Goal: Information Seeking & Learning: Learn about a topic

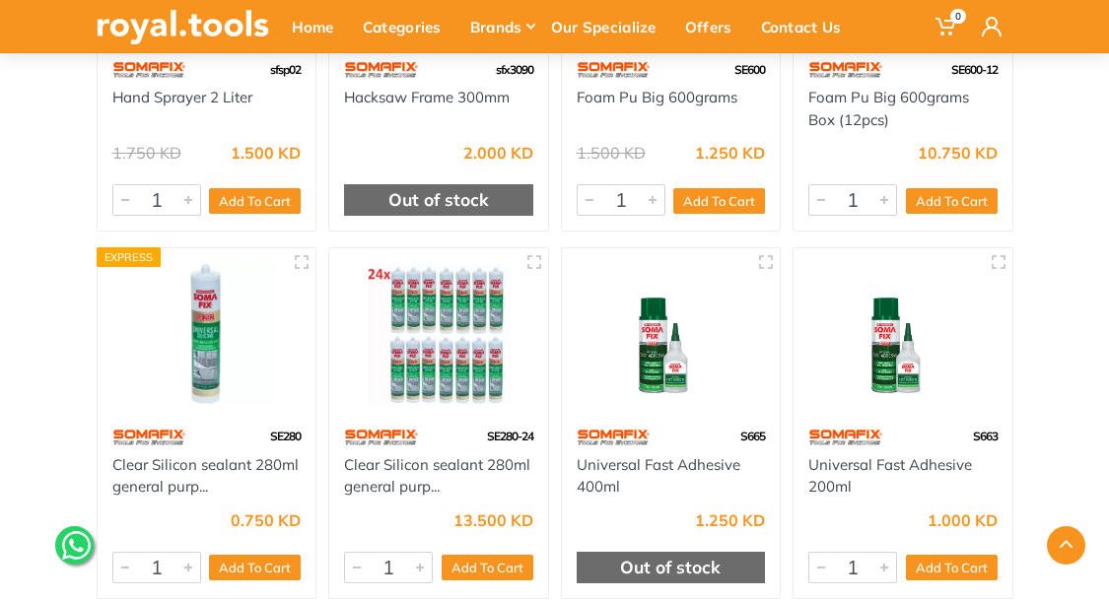
click at [667, 392] on img at bounding box center [671, 334] width 189 height 142
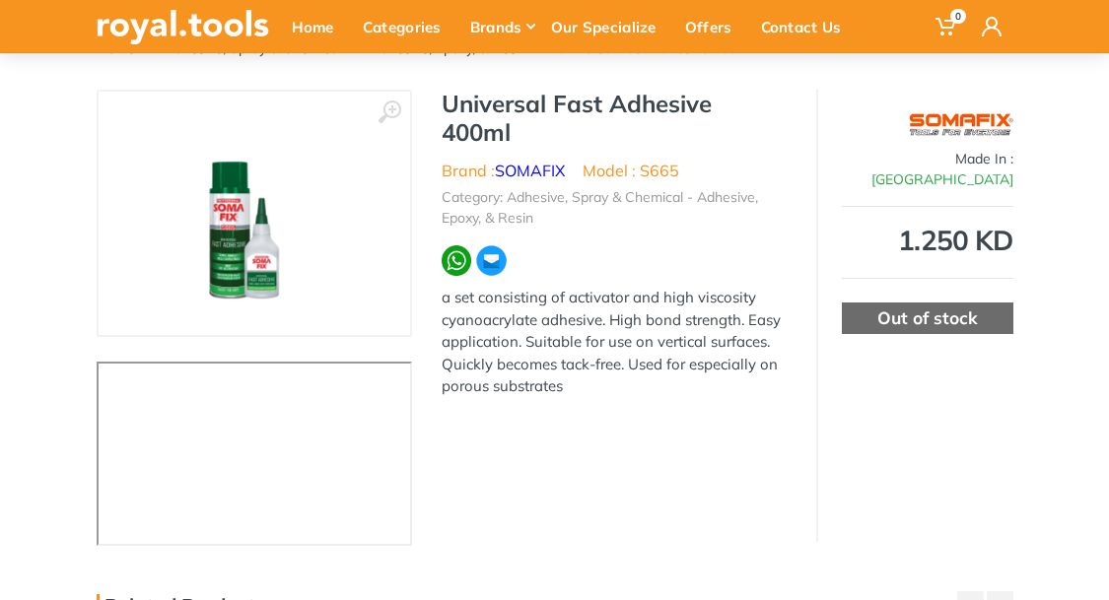
scroll to position [152, 0]
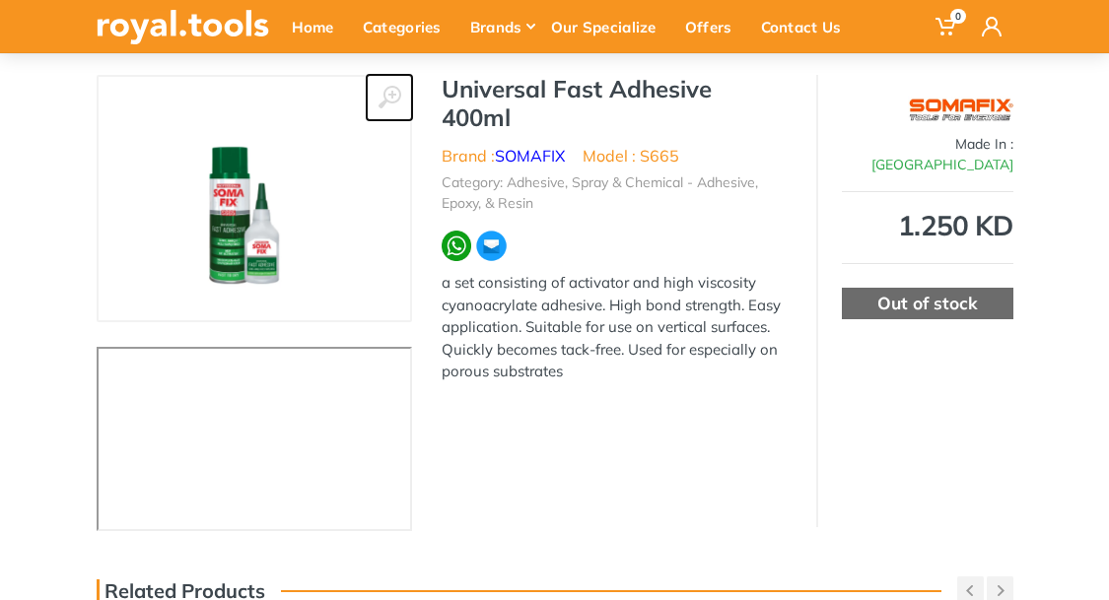
click at [394, 94] on use at bounding box center [388, 97] width 23 height 23
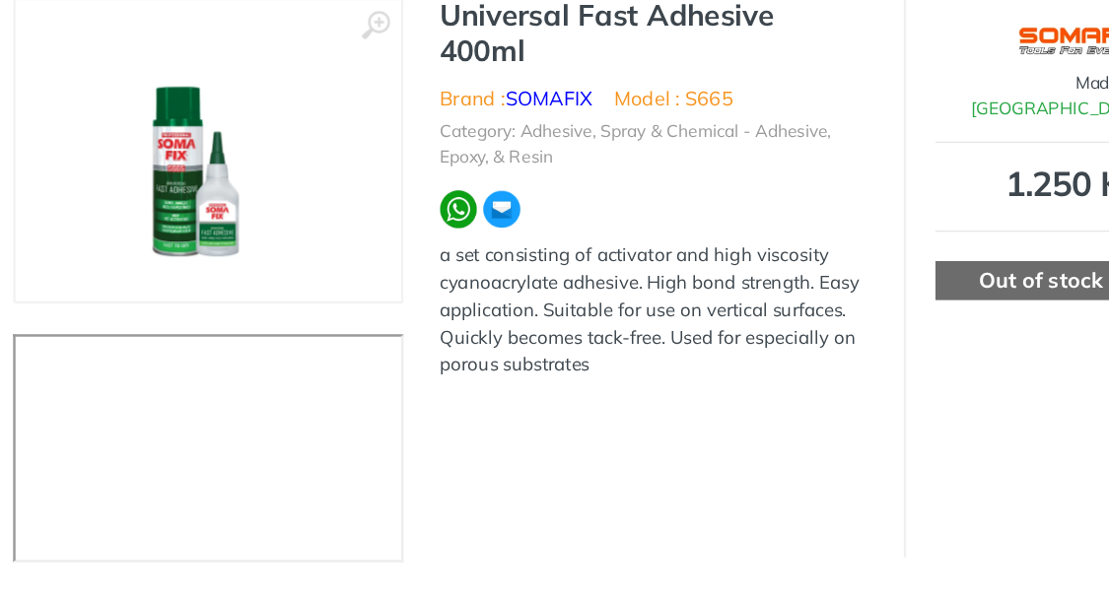
click at [286, 236] on img at bounding box center [254, 199] width 204 height 204
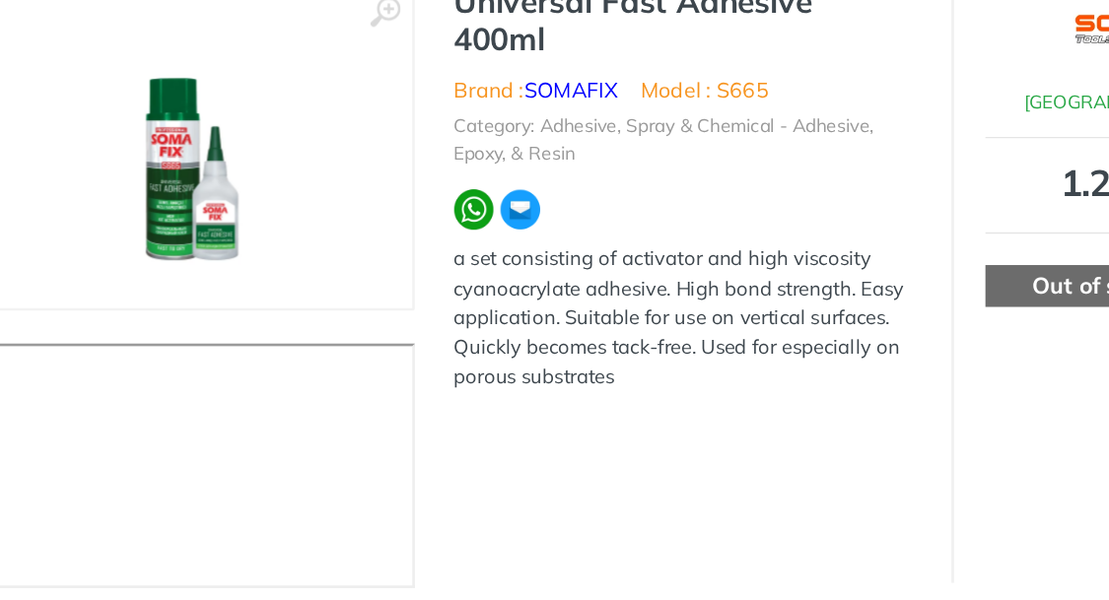
click at [286, 236] on img at bounding box center [254, 199] width 204 height 204
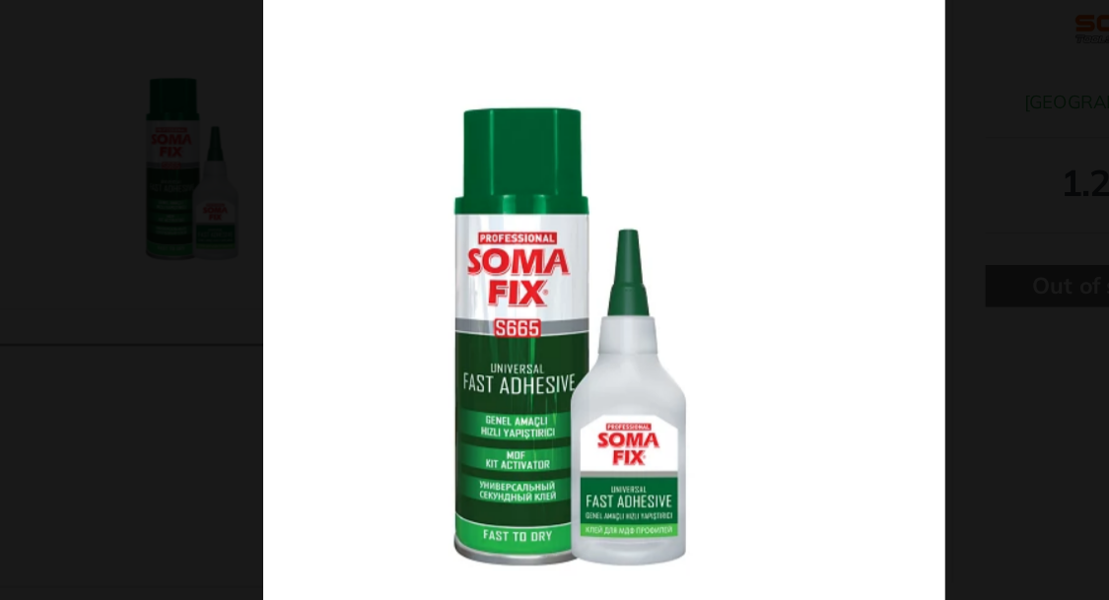
click at [467, 363] on img at bounding box center [554, 299] width 513 height 513
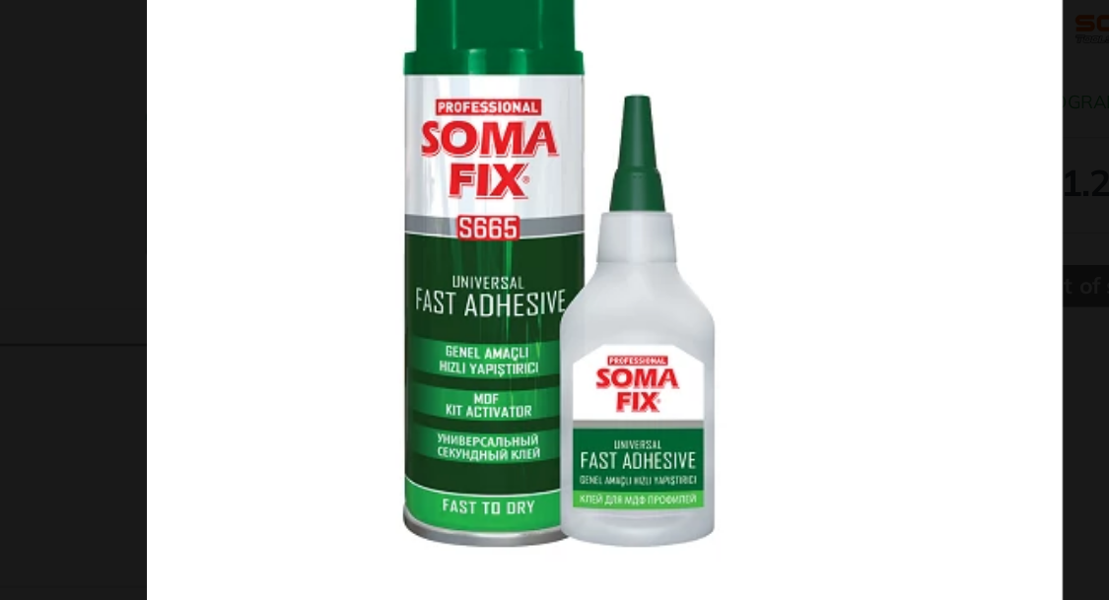
click at [729, 375] on img at bounding box center [555, 213] width 690 height 690
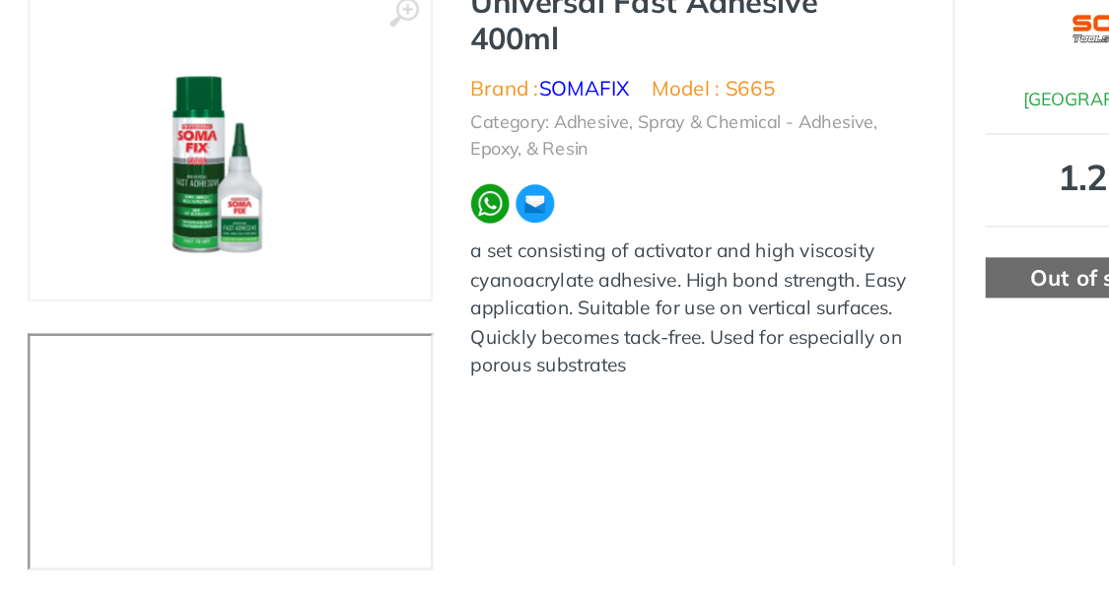
drag, startPoint x: 668, startPoint y: 433, endPoint x: 668, endPoint y: 462, distance: 29.6
click at [668, 462] on div "‹ › Universal Fast Adhesive 400ml Brand :" at bounding box center [555, 301] width 916 height 452
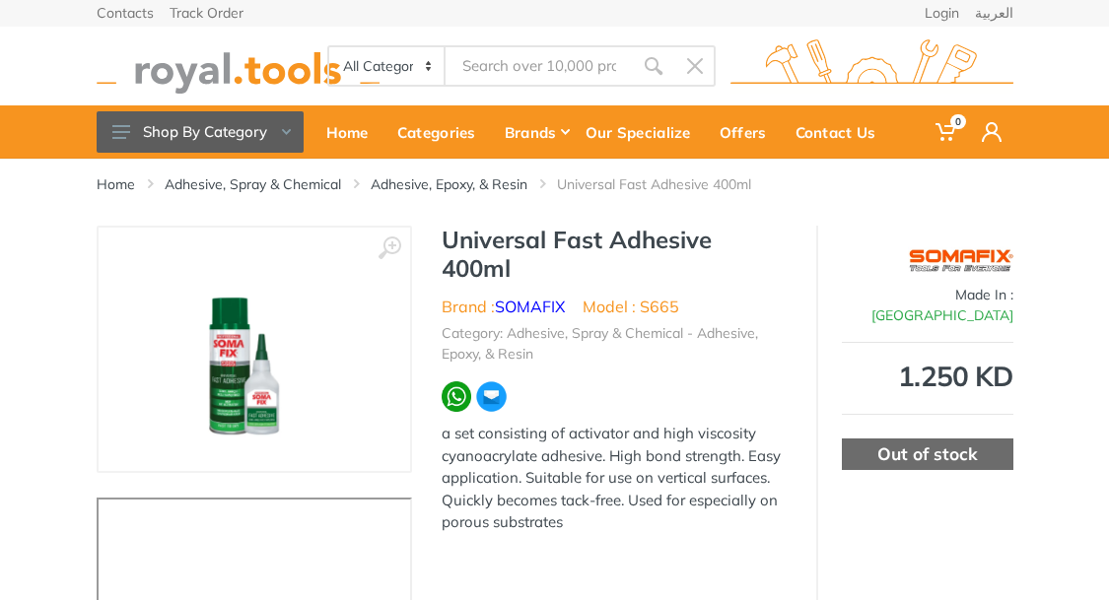
scroll to position [0, 0]
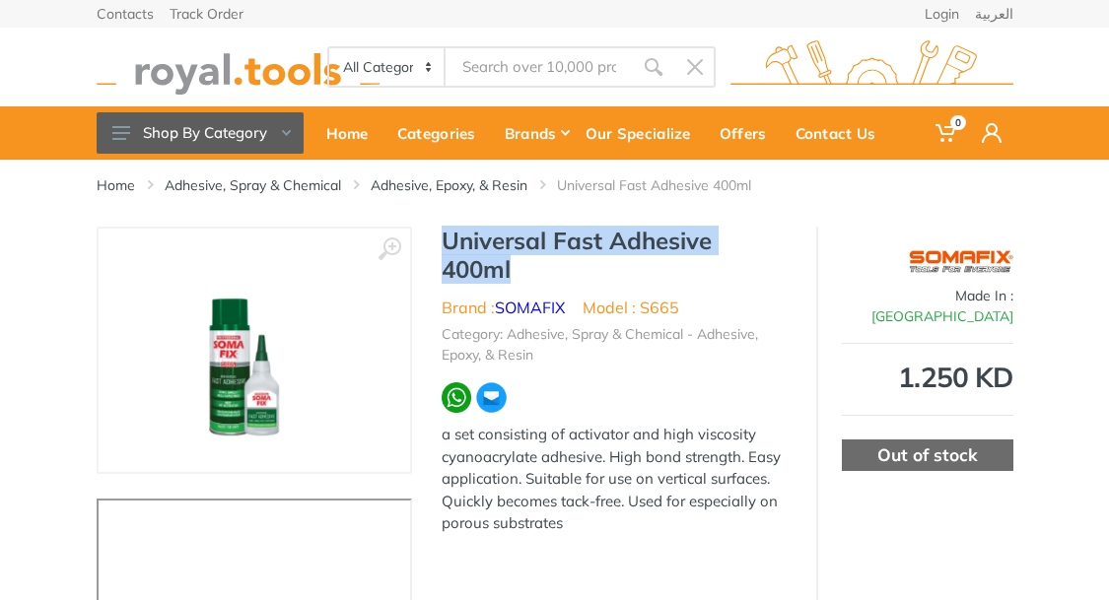
drag, startPoint x: 443, startPoint y: 237, endPoint x: 636, endPoint y: 275, distance: 196.0
click at [636, 275] on h1 "Universal Fast Adhesive 400ml" at bounding box center [613, 255] width 345 height 57
copy h1 "Universal Fast Adhesive 400ml"
